Goal: Information Seeking & Learning: Learn about a topic

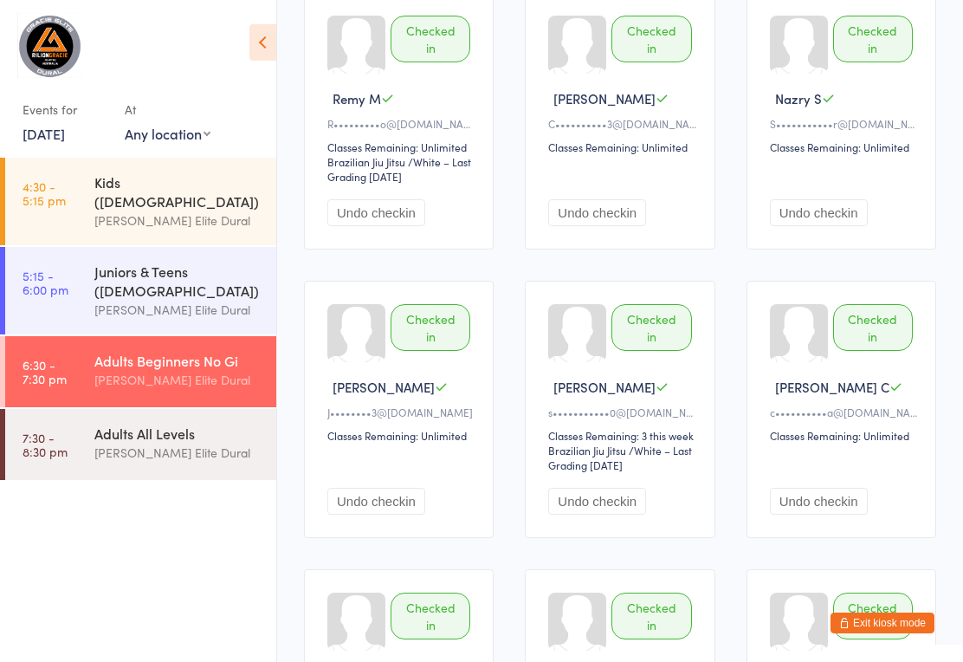
scroll to position [242, 0]
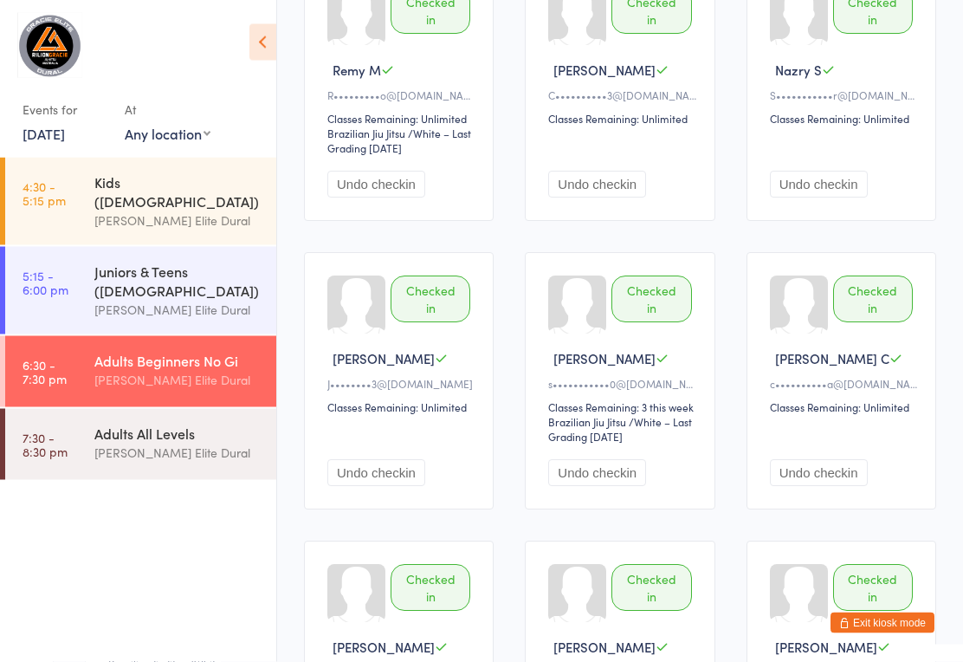
click at [84, 421] on link "7:30 - 8:30 pm Adults All Levels [PERSON_NAME] Elite Dural" at bounding box center [140, 444] width 271 height 71
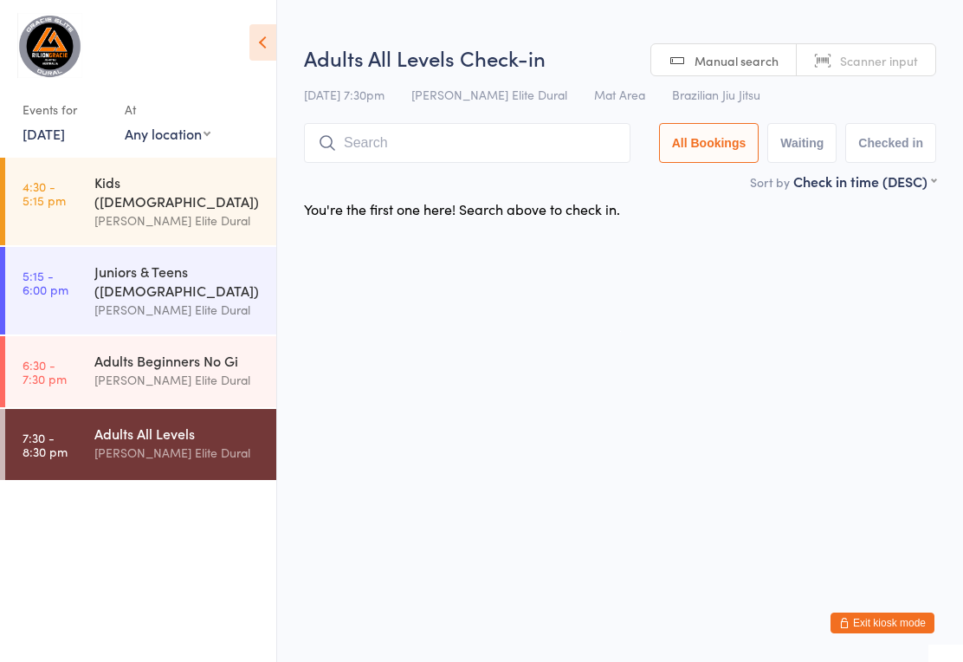
click at [40, 128] on link "[DATE]" at bounding box center [44, 133] width 42 height 19
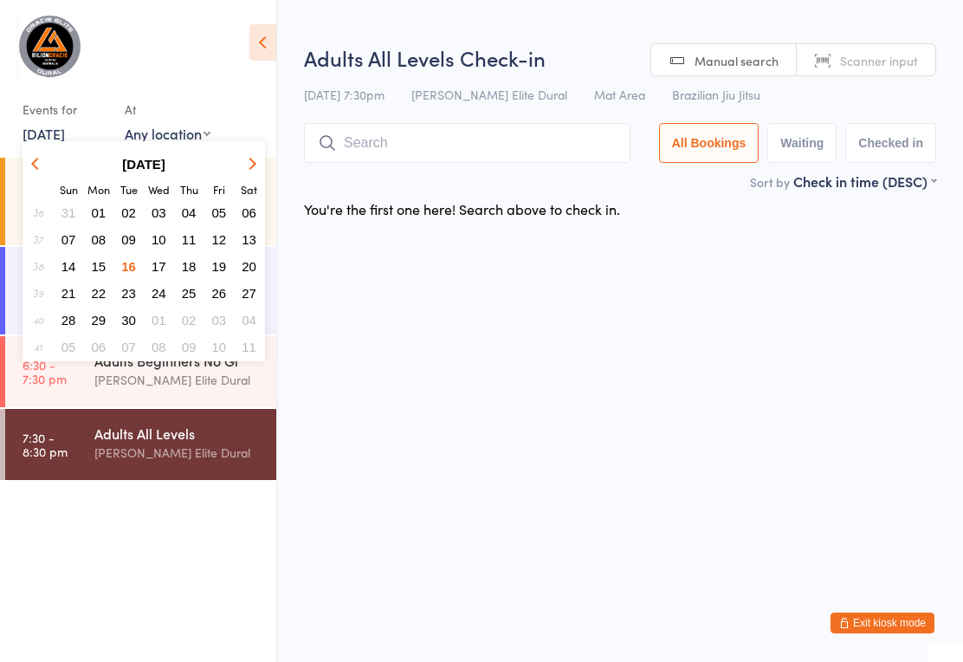
click at [162, 259] on button "17" at bounding box center [158, 266] width 27 height 23
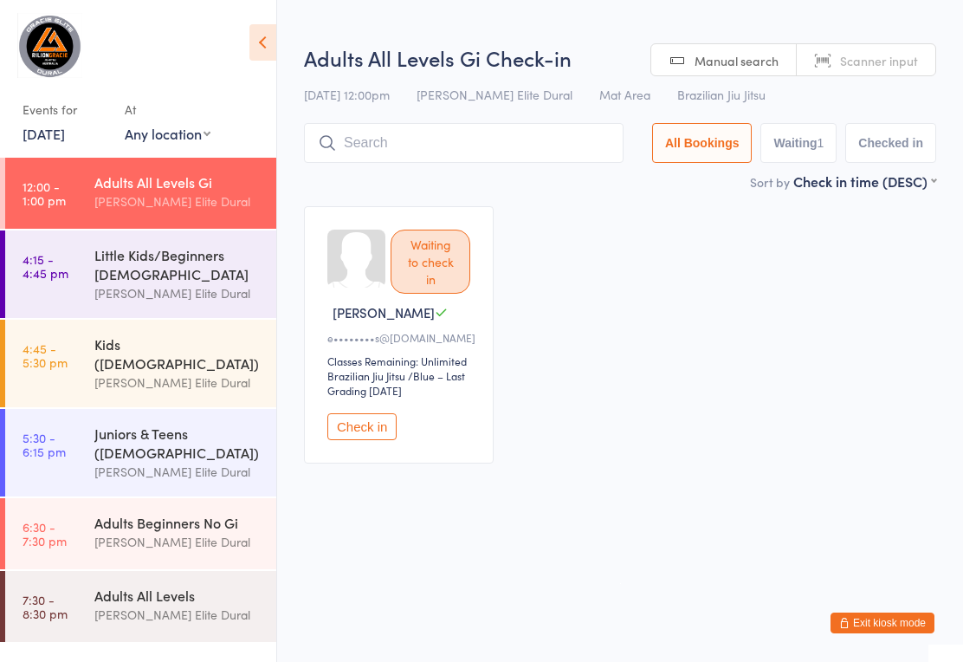
click at [55, 276] on time "4:15 - 4:45 pm" at bounding box center [46, 266] width 46 height 28
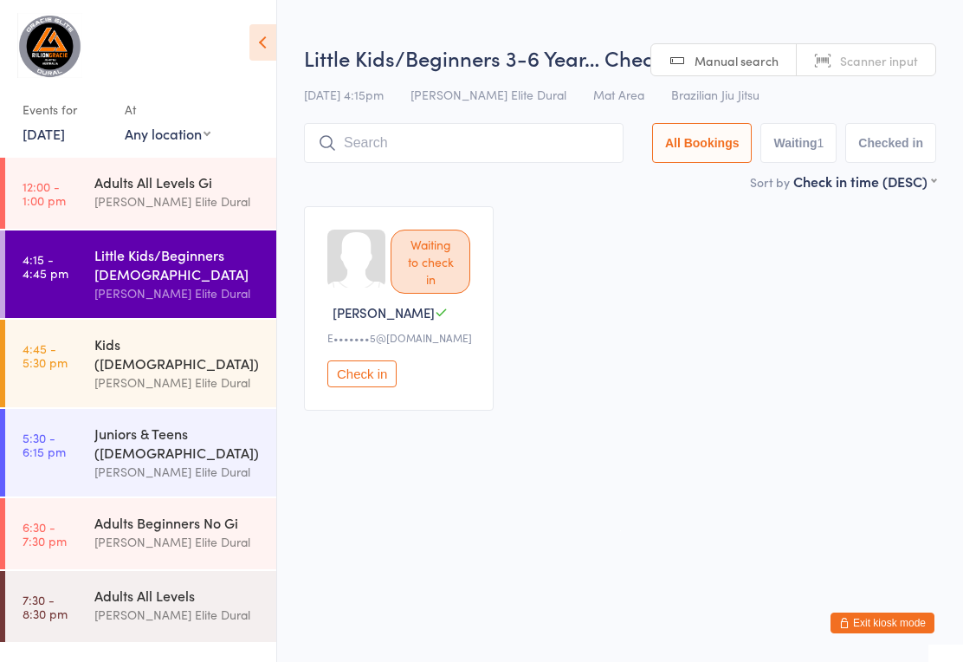
click at [68, 344] on link "4:45 - 5:30 pm Kids ([DEMOGRAPHIC_DATA]) [PERSON_NAME] Elite Dural" at bounding box center [140, 362] width 271 height 87
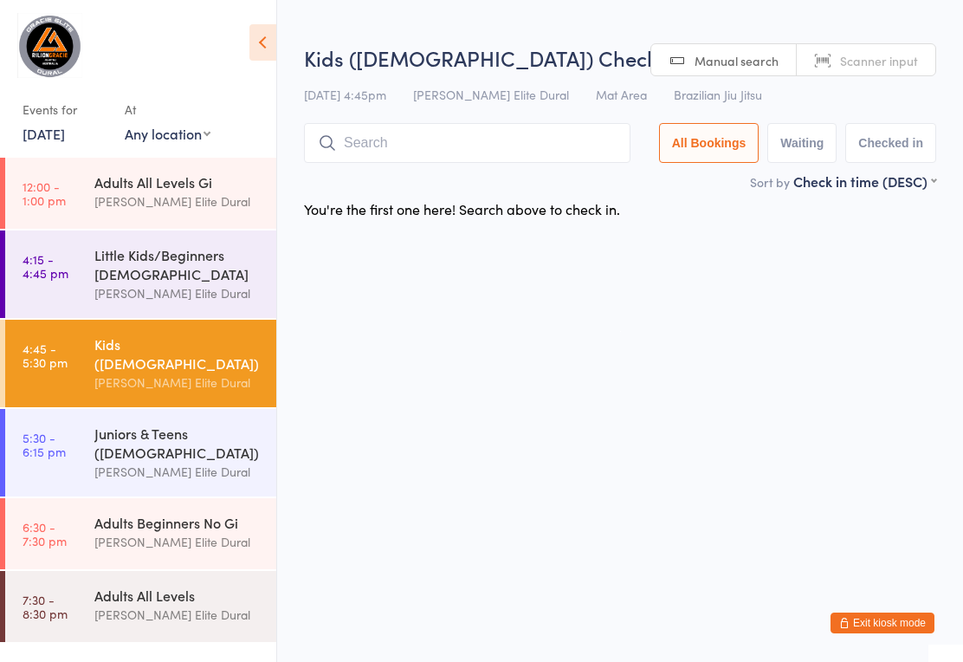
click at [57, 190] on time "12:00 - 1:00 pm" at bounding box center [44, 193] width 43 height 28
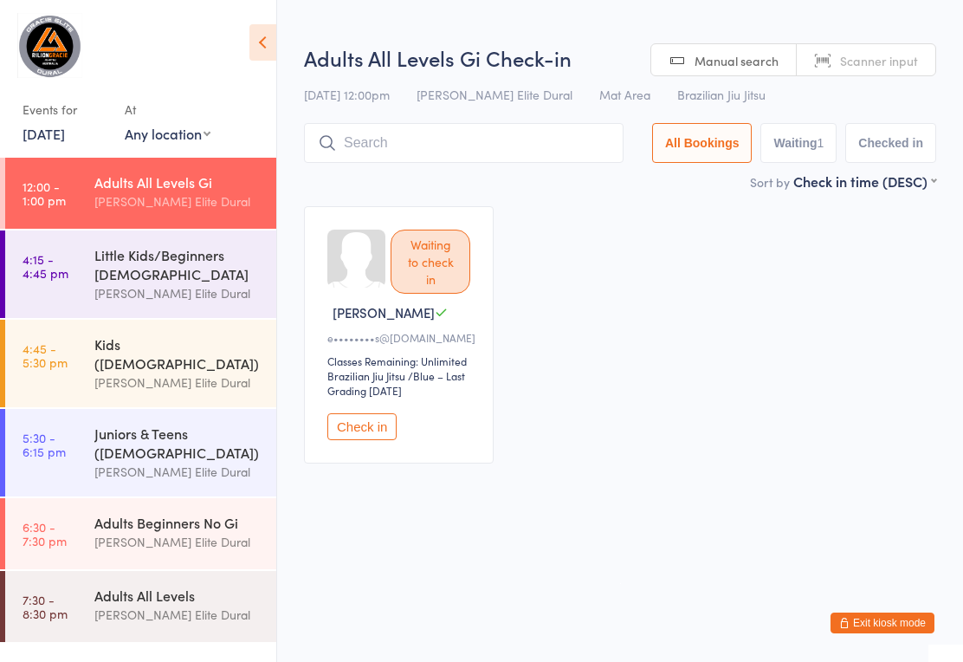
click at [77, 351] on link "4:45 - 5:30 pm Kids ([DEMOGRAPHIC_DATA]) [PERSON_NAME] Elite Dural" at bounding box center [140, 362] width 271 height 87
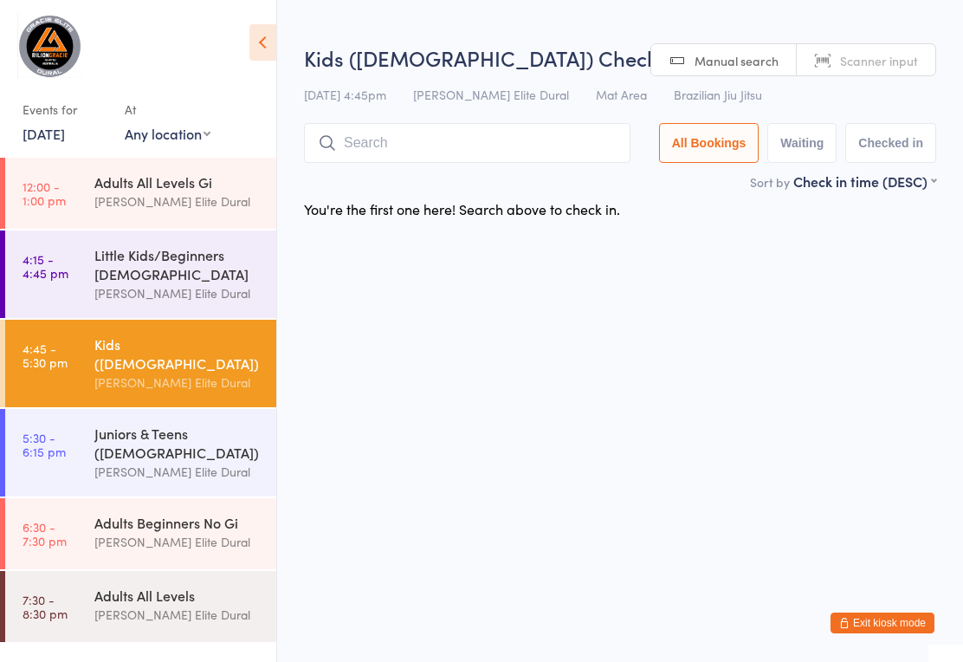
click at [81, 420] on link "5:30 - 6:15 pm Juniors & Teens ([DEMOGRAPHIC_DATA]) [PERSON_NAME] Elite Dural" at bounding box center [140, 452] width 271 height 87
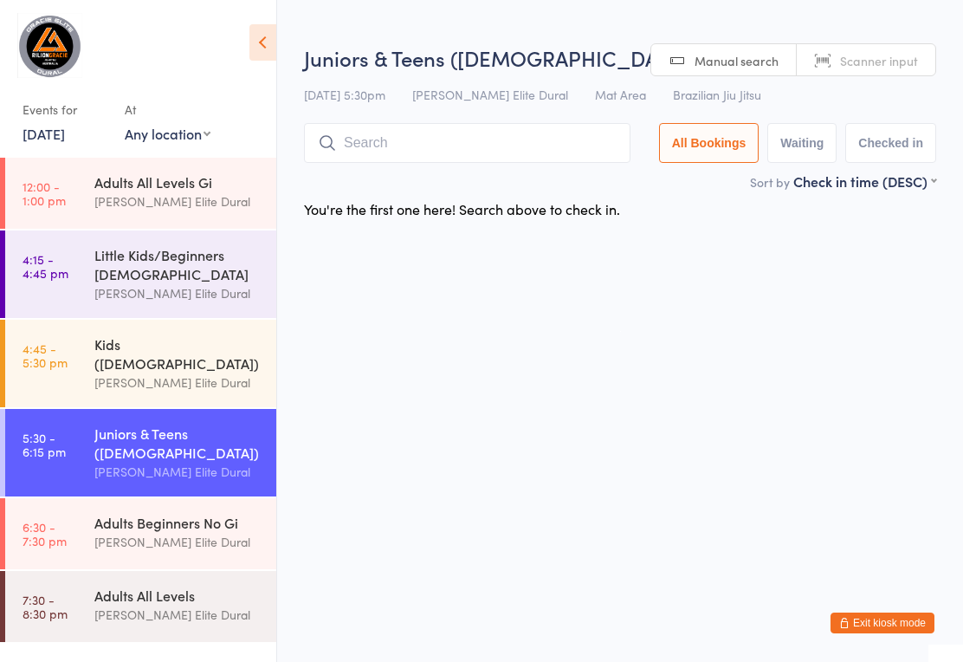
click at [102, 513] on div "Adults Beginners No Gi" at bounding box center [177, 522] width 167 height 19
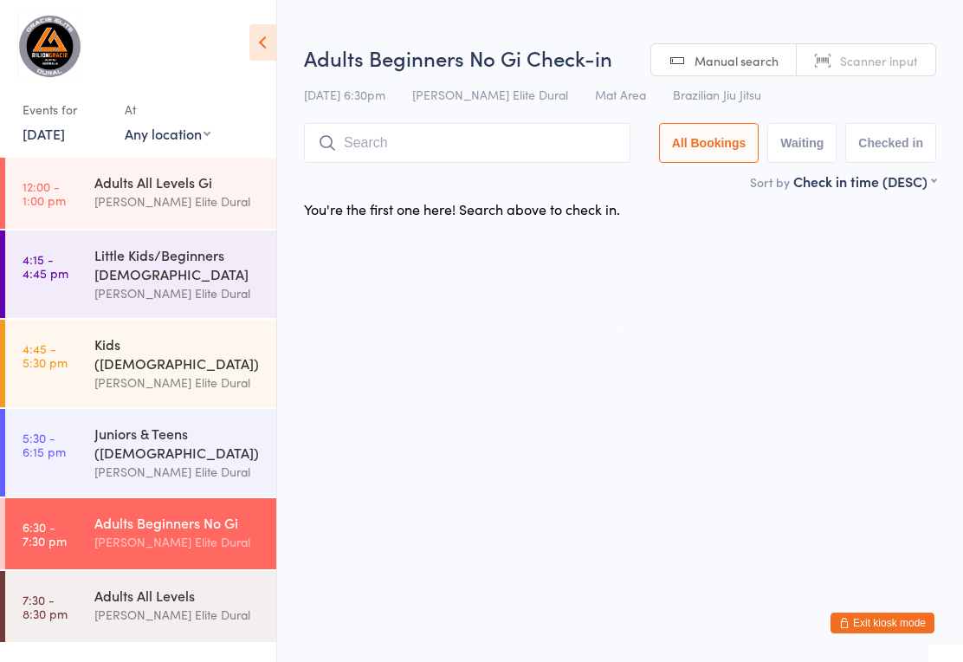
click at [97, 571] on div "Adults All Levels [PERSON_NAME] Elite Dural" at bounding box center [185, 605] width 182 height 68
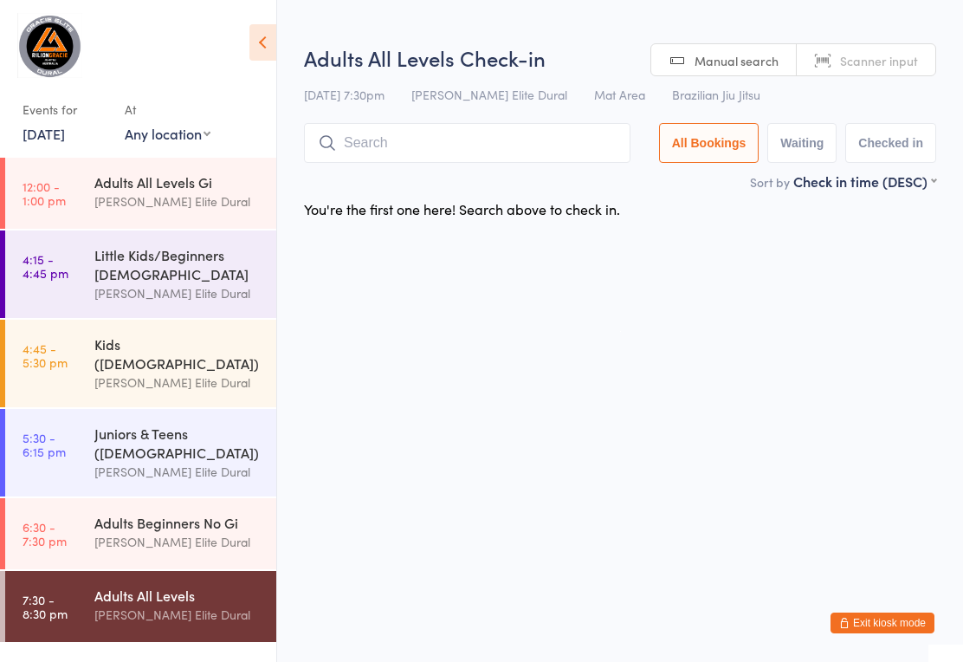
click at [62, 190] on time "12:00 - 1:00 pm" at bounding box center [44, 193] width 43 height 28
